Goal: Task Accomplishment & Management: Use online tool/utility

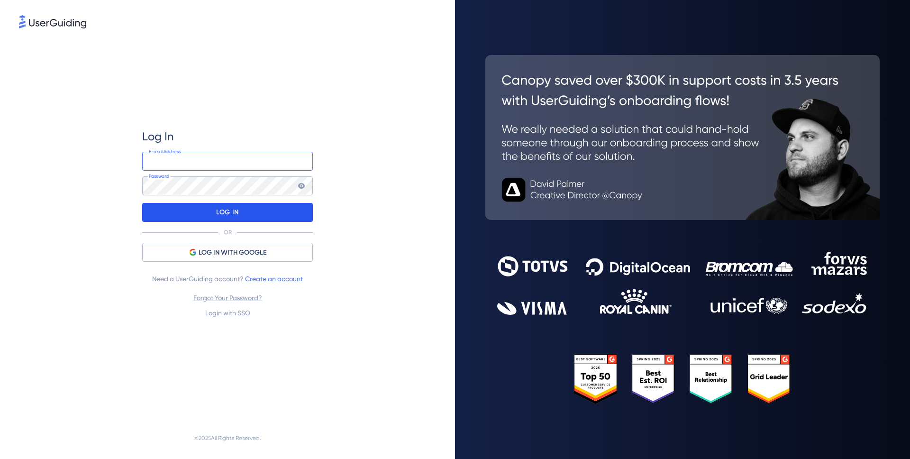
type input "[EMAIL_ADDRESS][DOMAIN_NAME]"
click at [299, 210] on div "LOG IN" at bounding box center [227, 212] width 171 height 19
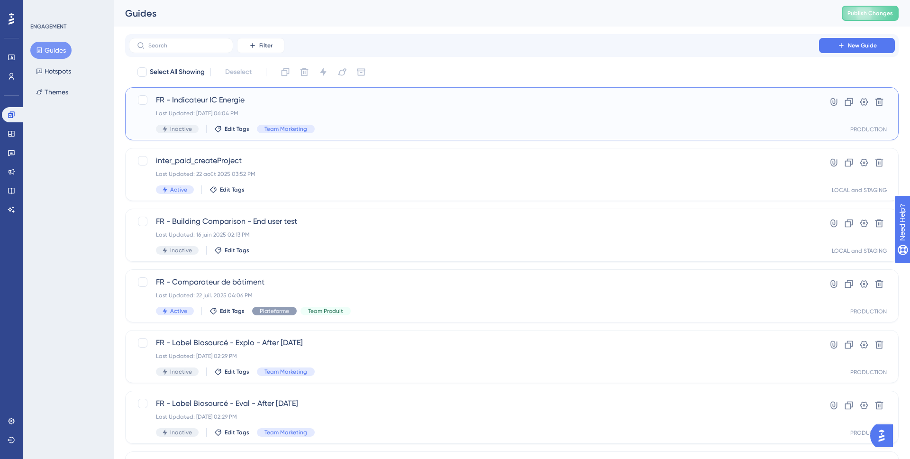
click at [304, 100] on span "FR - Indicateur IC Energie" at bounding box center [474, 99] width 636 height 11
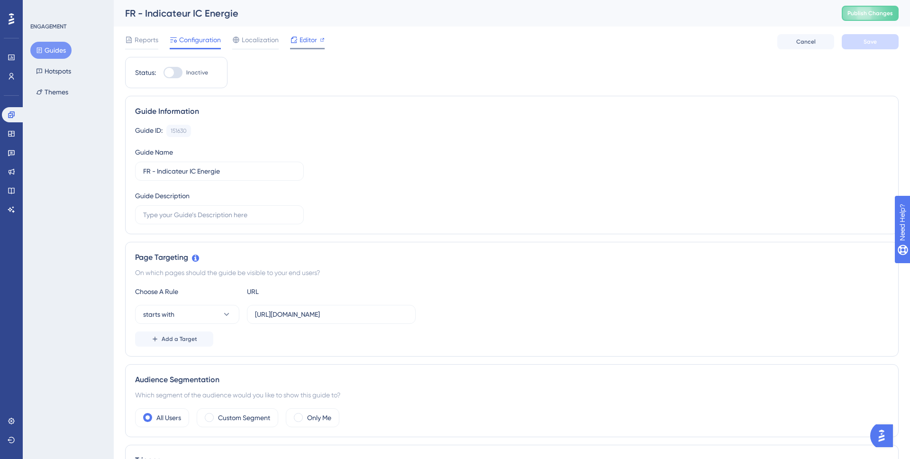
click at [308, 38] on span "Editor" at bounding box center [308, 39] width 18 height 11
click at [298, 37] on div "Editor" at bounding box center [307, 39] width 35 height 11
